Goal: Information Seeking & Learning: Learn about a topic

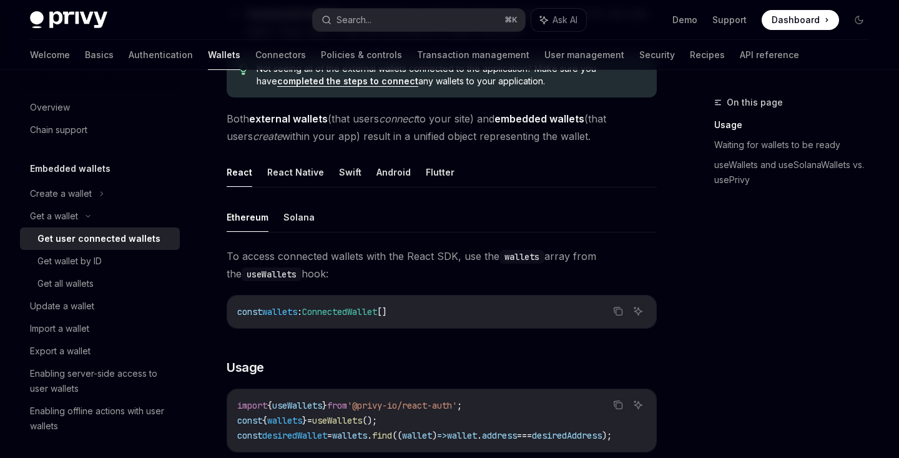
scroll to position [285, 0]
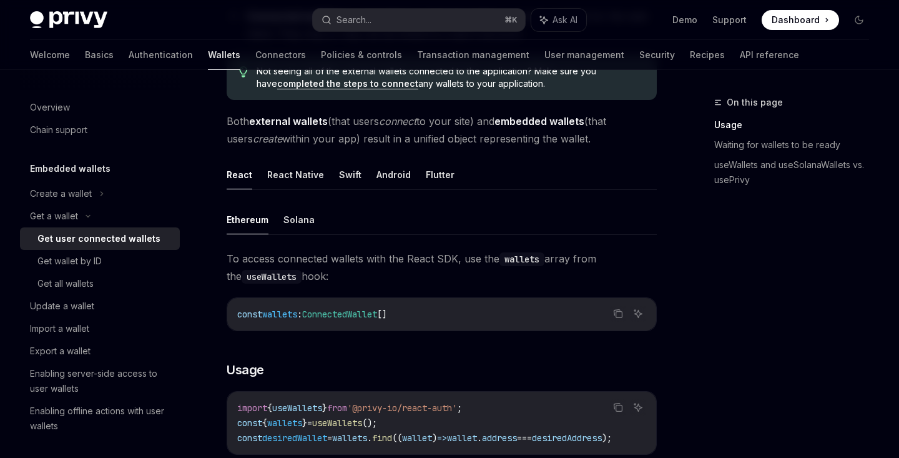
click at [130, 165] on div "Embedded wallets" at bounding box center [100, 168] width 160 height 15
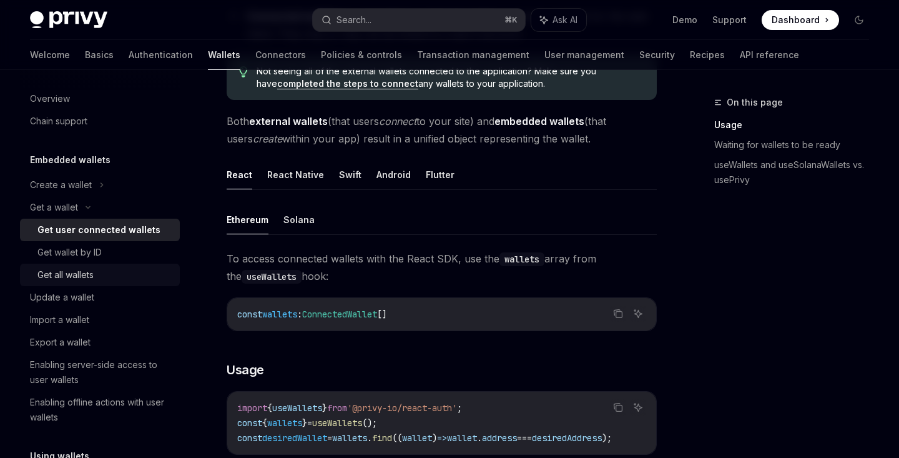
click at [147, 273] on div "Get all wallets" at bounding box center [104, 274] width 135 height 15
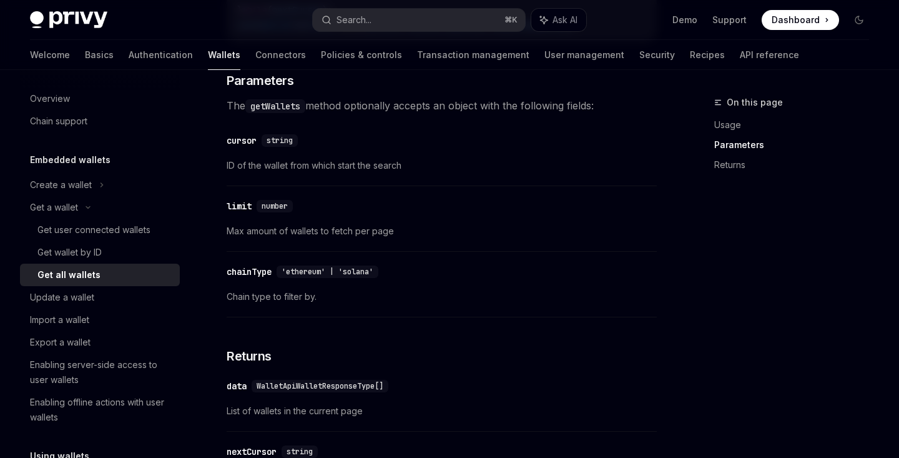
scroll to position [493, 0]
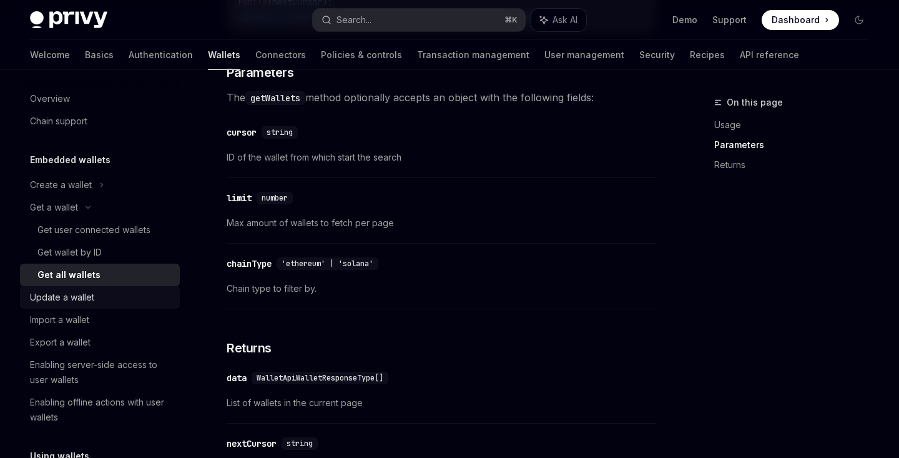
click at [122, 299] on div "Update a wallet" at bounding box center [101, 297] width 142 height 15
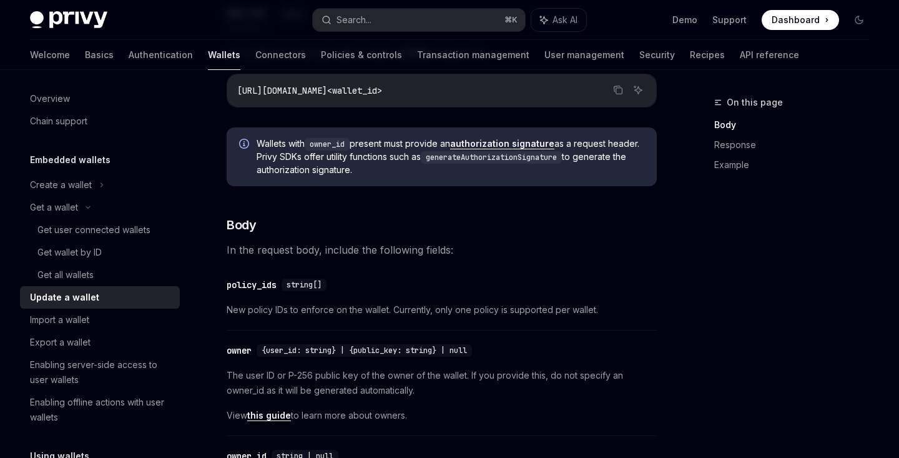
scroll to position [190, 0]
click at [69, 313] on div "Import a wallet" at bounding box center [59, 319] width 59 height 15
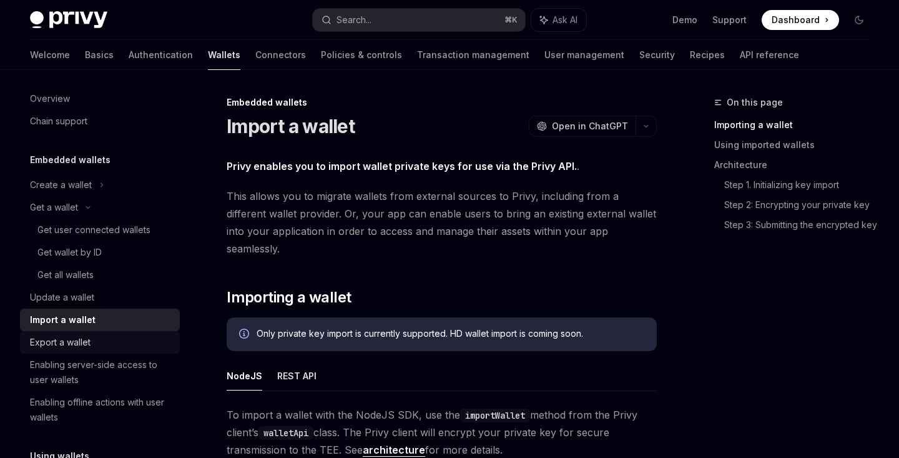
click at [105, 343] on div "Export a wallet" at bounding box center [101, 342] width 142 height 15
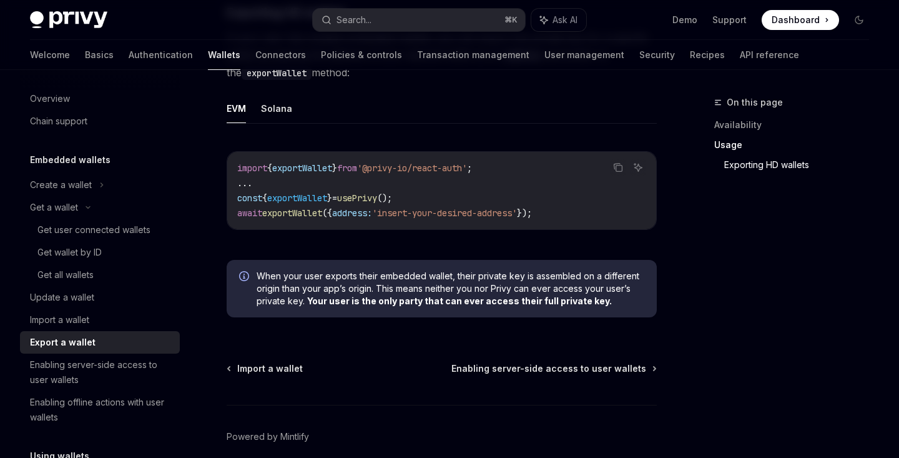
scroll to position [1298, 0]
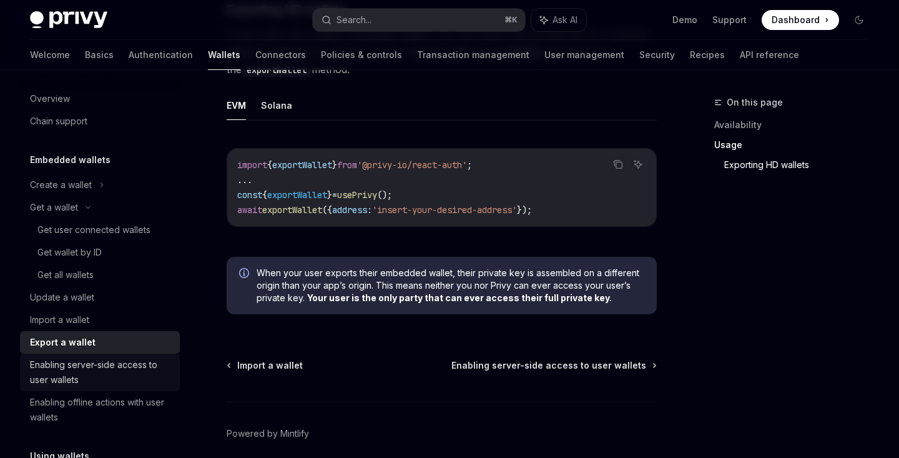
click at [131, 375] on div "Enabling server-side access to user wallets" at bounding box center [101, 372] width 142 height 30
type textarea "*"
